Goal: Information Seeking & Learning: Find contact information

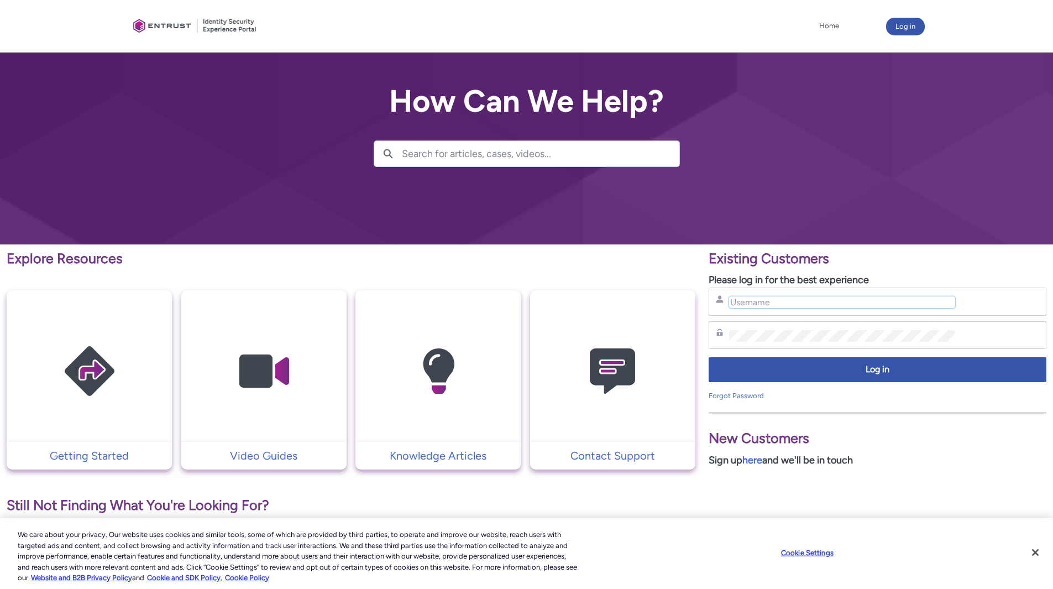
click at [769, 303] on input "Username" at bounding box center [842, 302] width 226 height 12
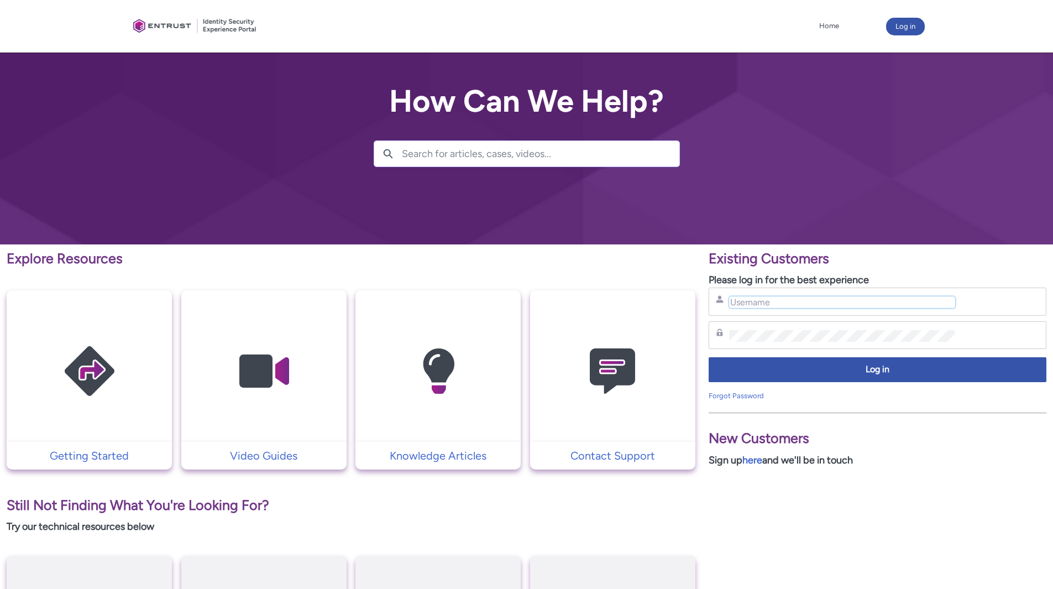
click at [769, 303] on input "Username" at bounding box center [842, 302] width 226 height 12
click at [587, 458] on p "Contact Support" at bounding box center [613, 455] width 154 height 17
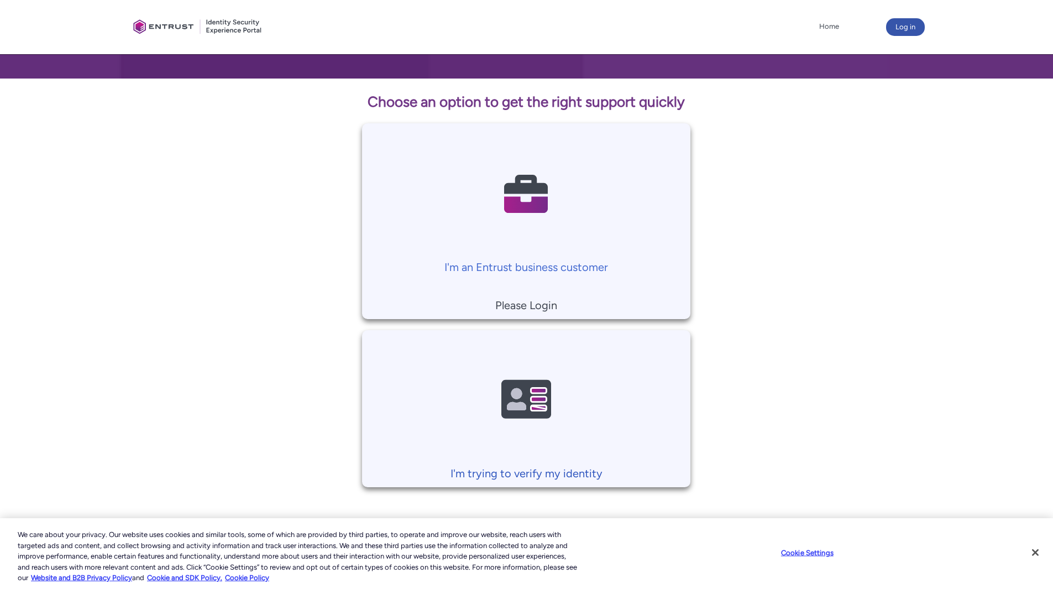
scroll to position [171, 0]
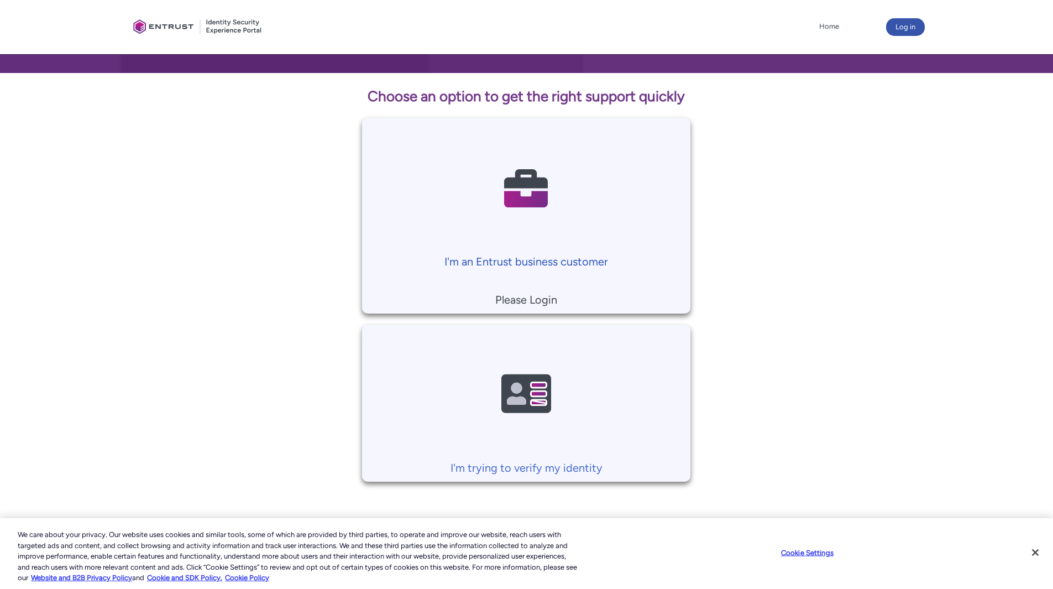
click at [514, 257] on p "I'm an Entrust business customer" at bounding box center [526, 261] width 317 height 17
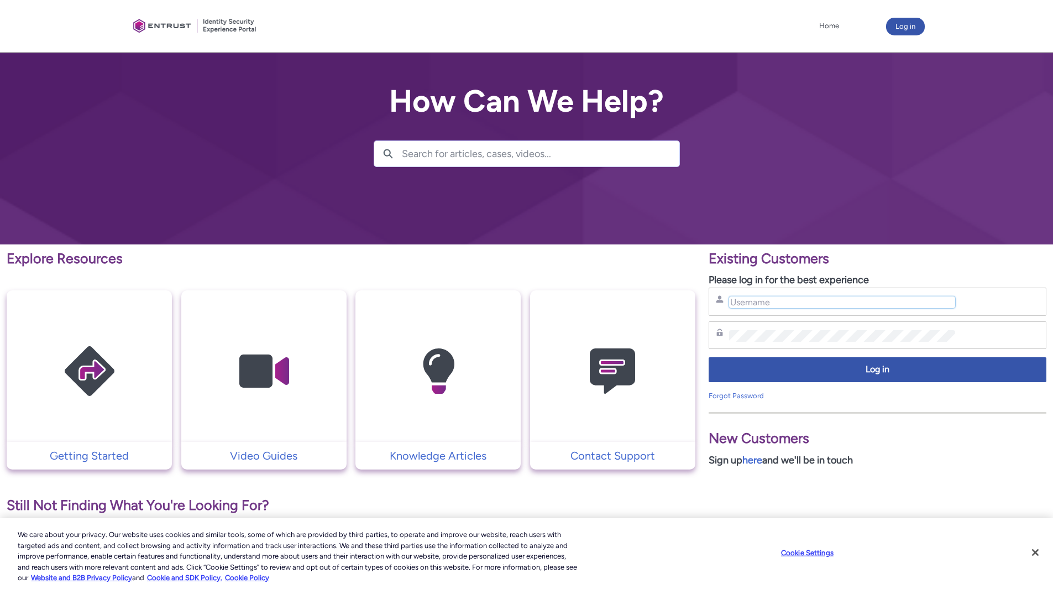
click at [747, 297] on input "Username" at bounding box center [842, 302] width 226 height 12
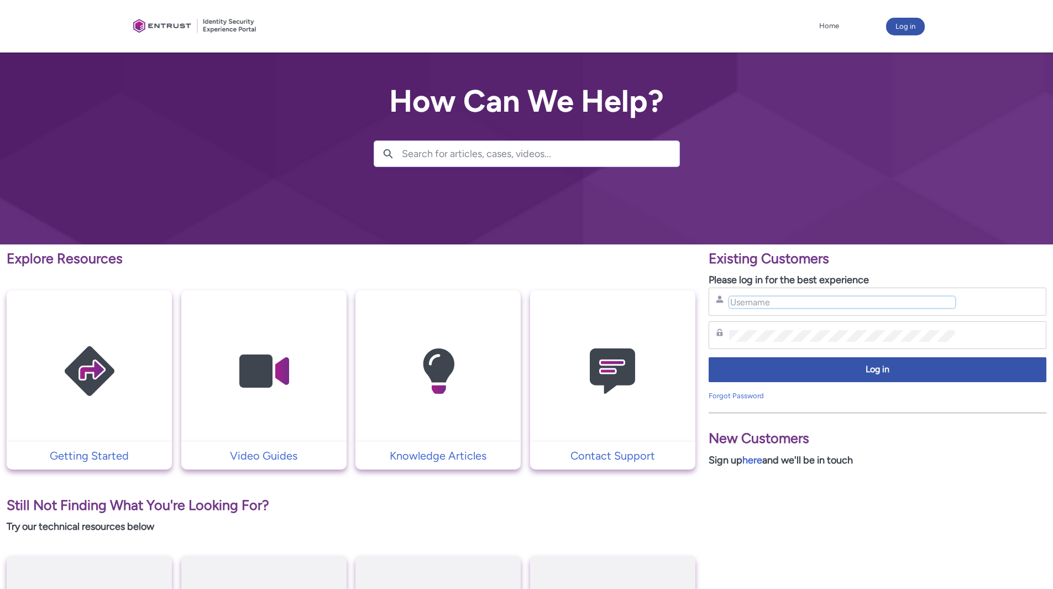
click at [744, 300] on input "Username" at bounding box center [842, 302] width 226 height 12
type input "Venkat.Gaddipati@asbitech.ai"
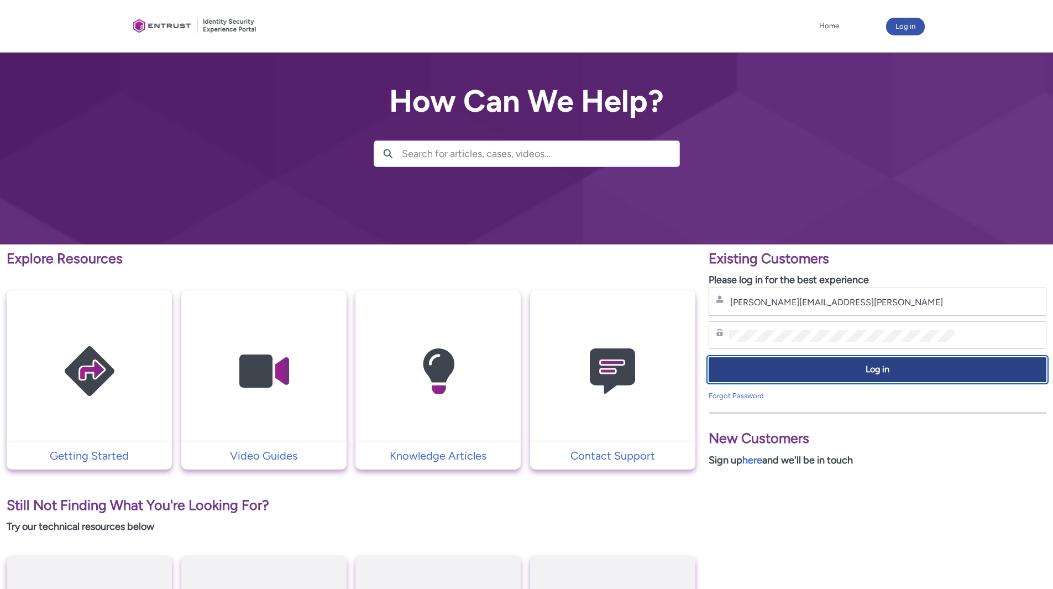
click at [818, 374] on span "Log in" at bounding box center [878, 369] width 324 height 13
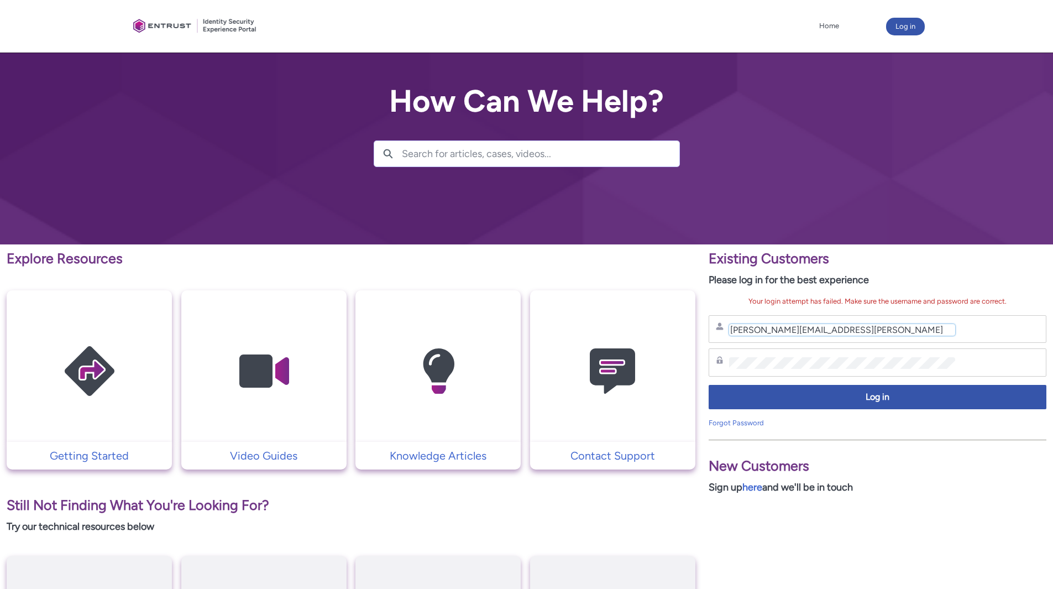
drag, startPoint x: 730, startPoint y: 329, endPoint x: 735, endPoint y: 324, distance: 7.4
click at [729, 329] on input "Venkat.Gaddipati@asbitech.ai" at bounding box center [842, 330] width 226 height 12
click at [766, 332] on input "venkat.Gaddipati@asbitech.ai" at bounding box center [842, 330] width 226 height 12
type input "venkat.gaddipati@asbitech.ai"
click at [717, 358] on icon at bounding box center [720, 360] width 8 height 8
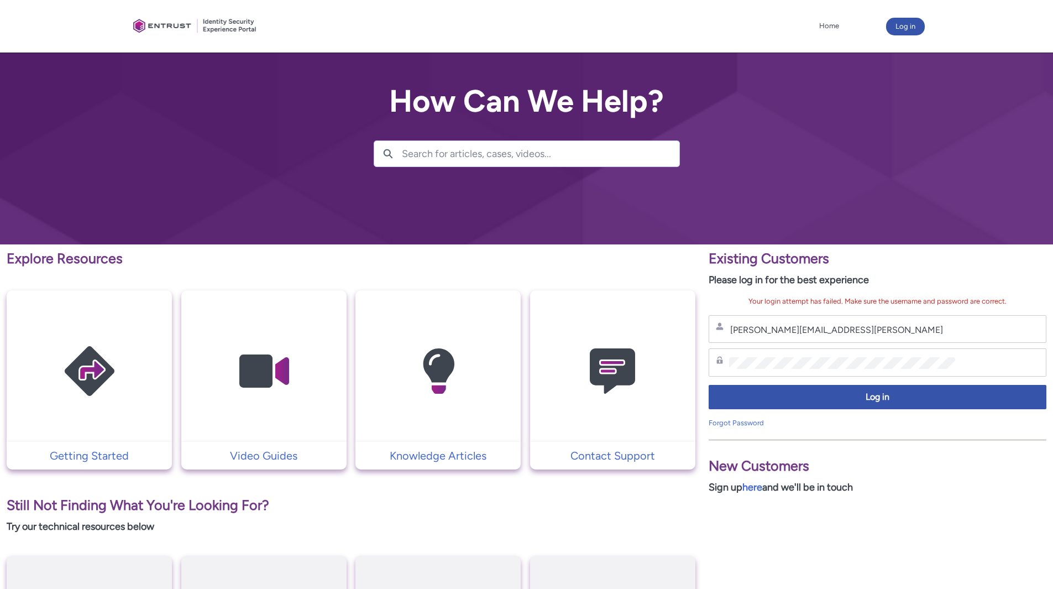
click at [721, 362] on icon at bounding box center [720, 359] width 6 height 7
click at [908, 356] on div "Password" at bounding box center [878, 363] width 324 height 14
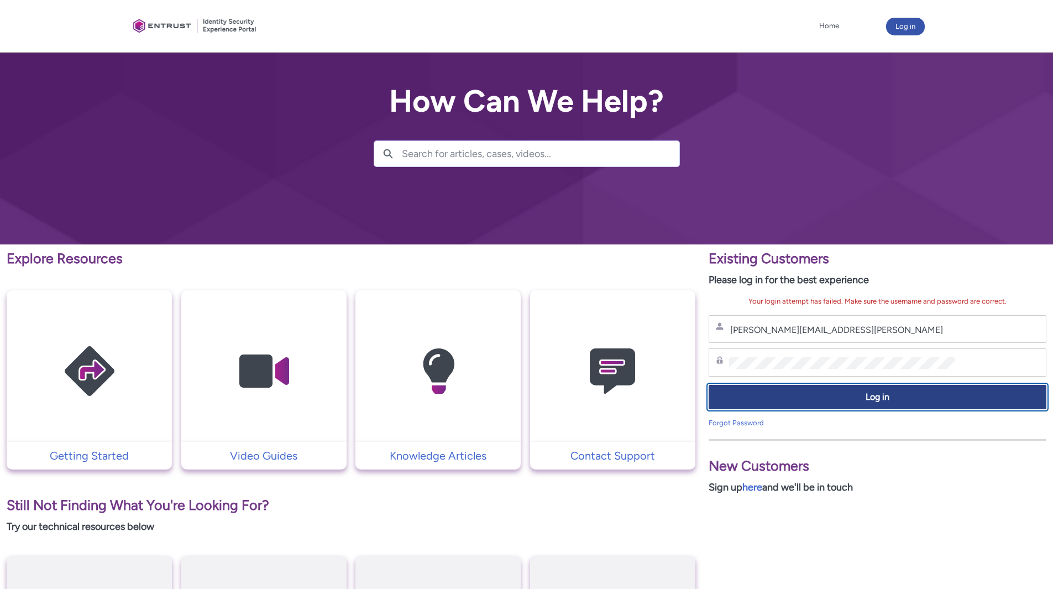
click at [867, 394] on span "Log in" at bounding box center [878, 397] width 324 height 13
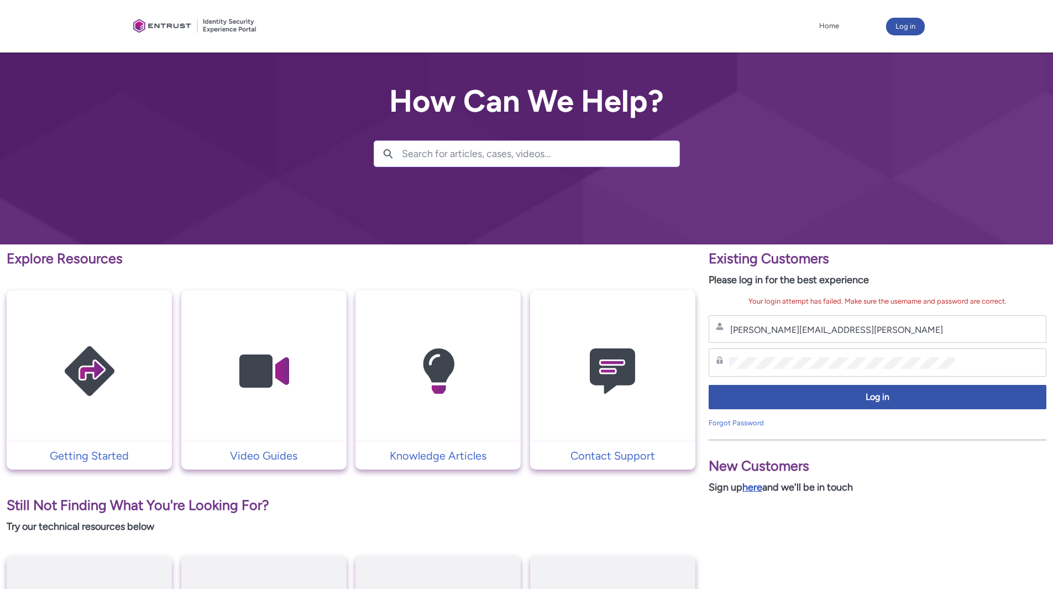
click at [756, 490] on link "here" at bounding box center [753, 487] width 20 height 12
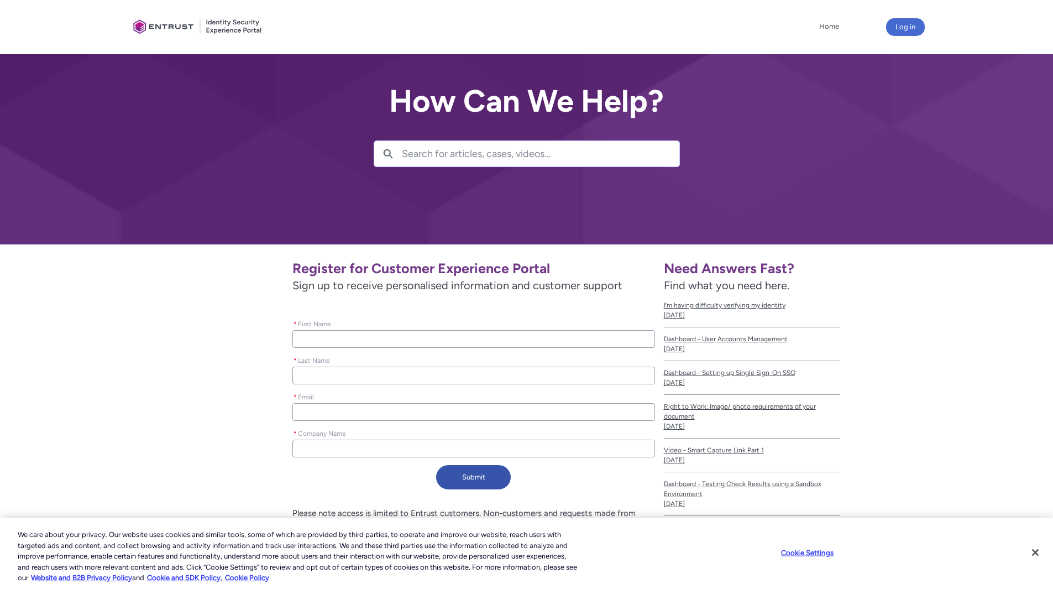
scroll to position [67, 0]
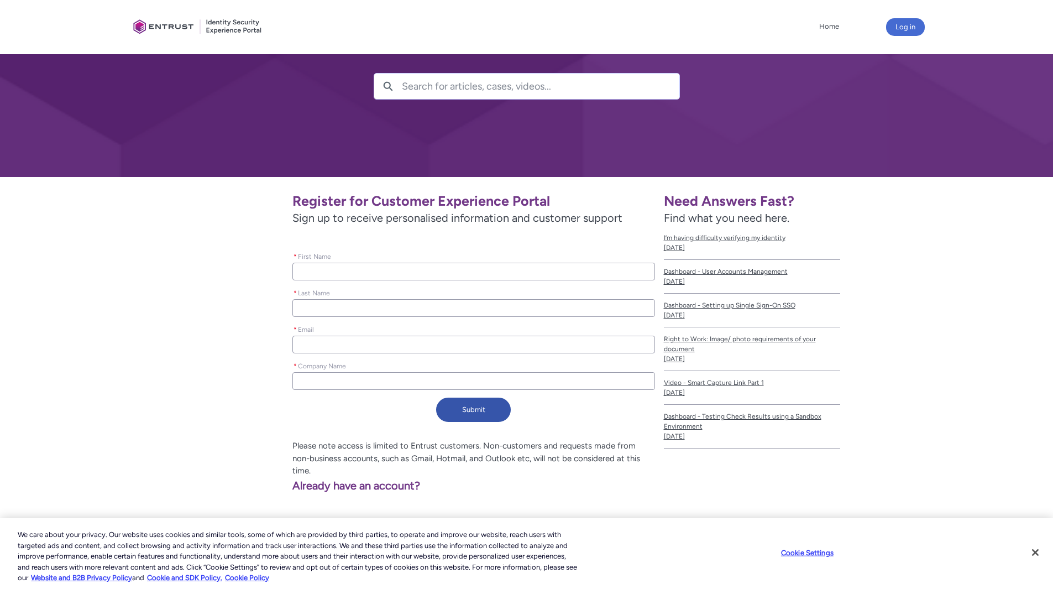
click at [369, 270] on input "* First Name" at bounding box center [474, 272] width 362 height 18
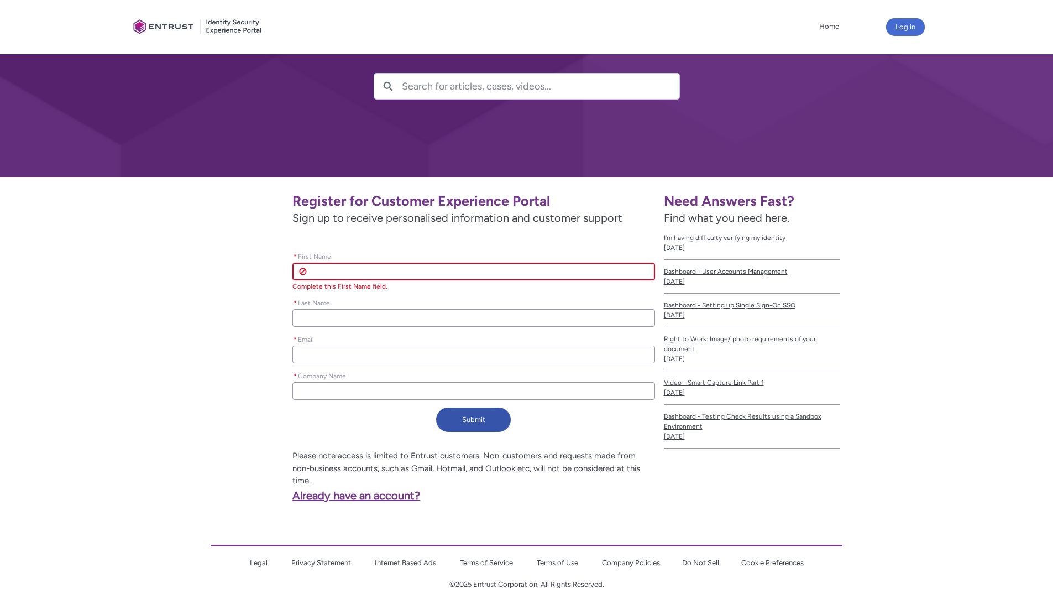
click at [334, 489] on link "Already have an account?" at bounding box center [279, 495] width 283 height 13
